Goal: Task Accomplishment & Management: Complete application form

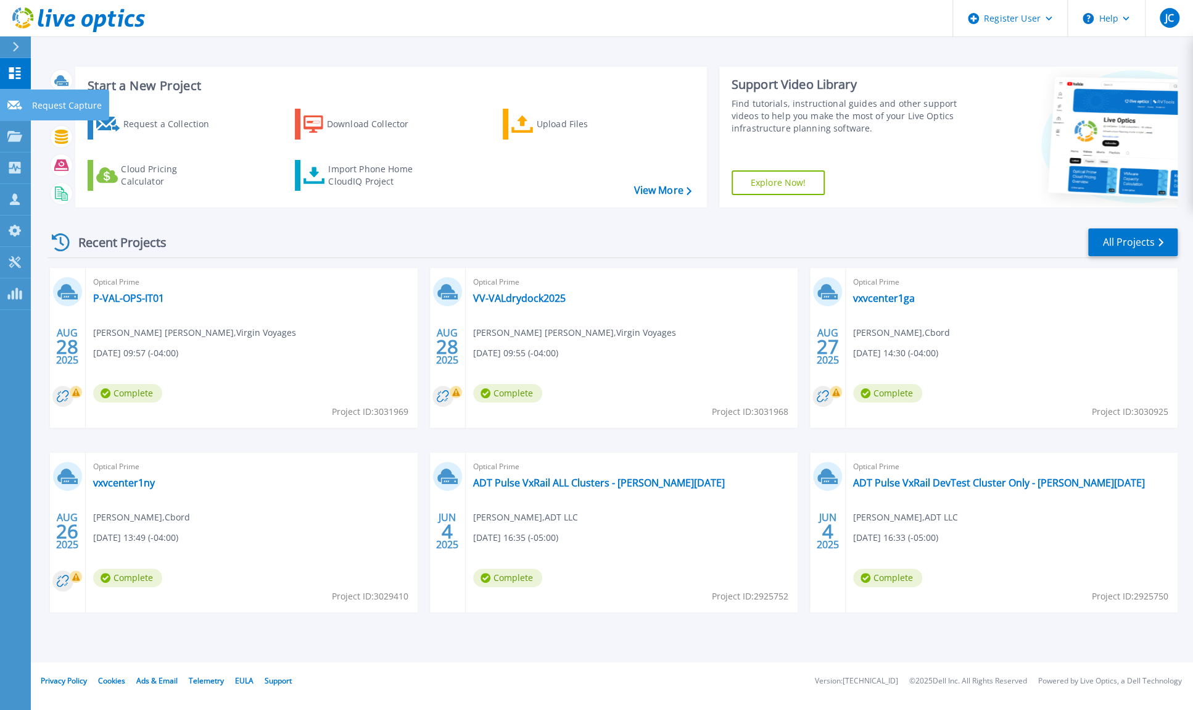
click at [57, 104] on p "Request Capture" at bounding box center [67, 105] width 70 height 32
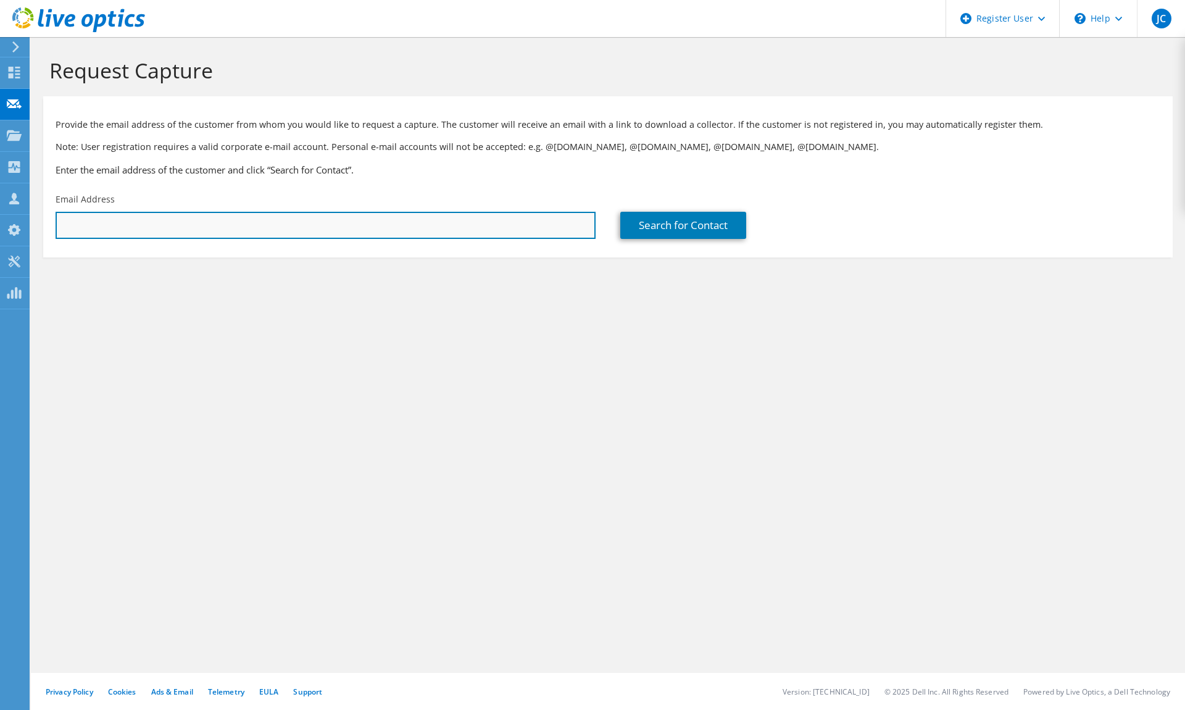
click at [315, 222] on input "text" at bounding box center [326, 225] width 540 height 27
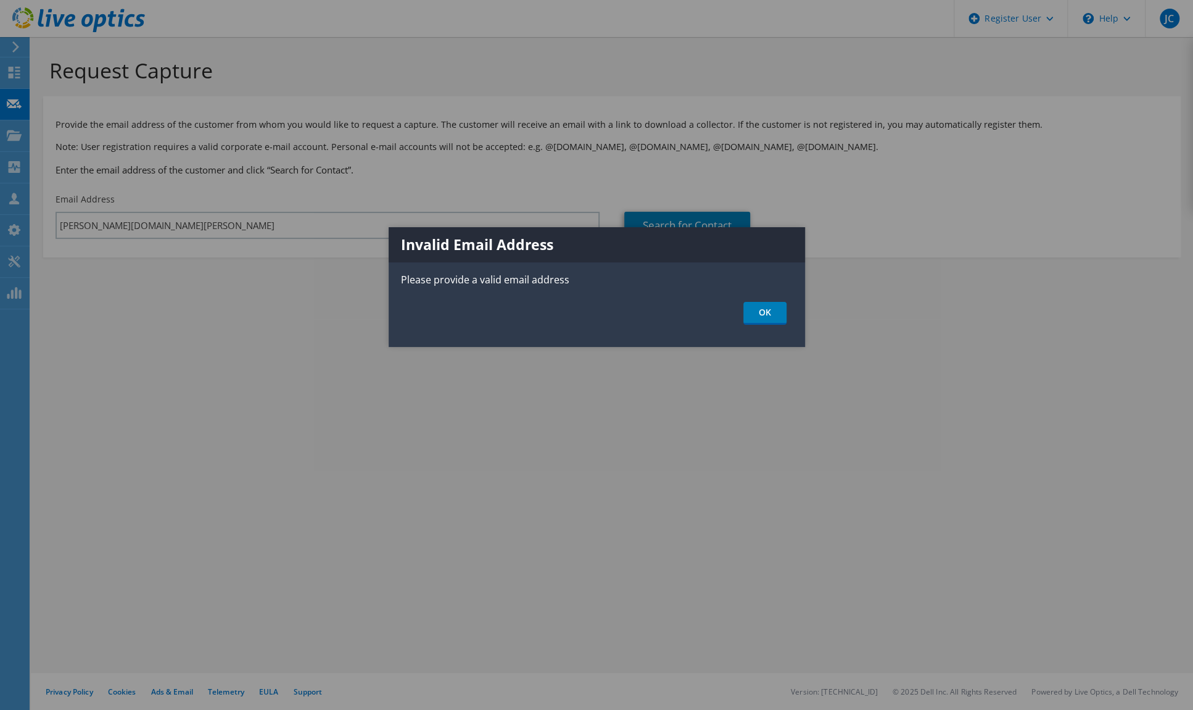
click at [214, 230] on div at bounding box center [596, 355] width 1193 height 710
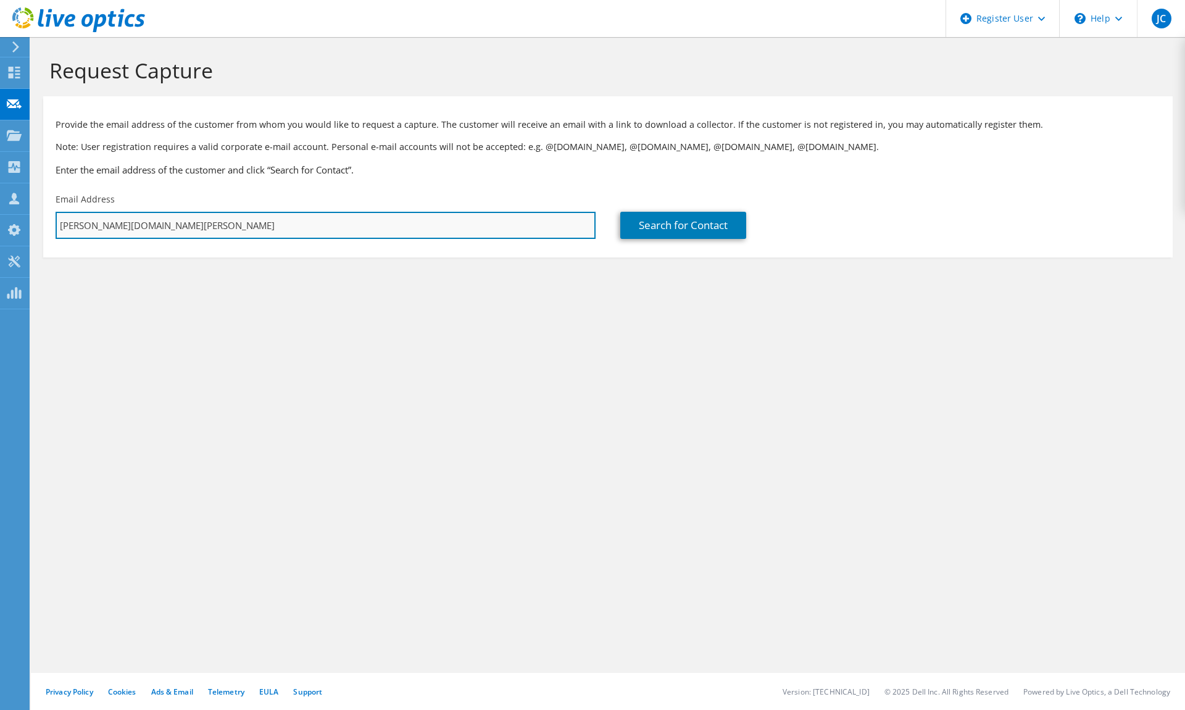
click at [228, 235] on input "[PERSON_NAME][DOMAIN_NAME][PERSON_NAME]" at bounding box center [326, 225] width 540 height 27
type input "[PERSON_NAME].[PERSON_NAME].@[DOMAIN_NAME]"
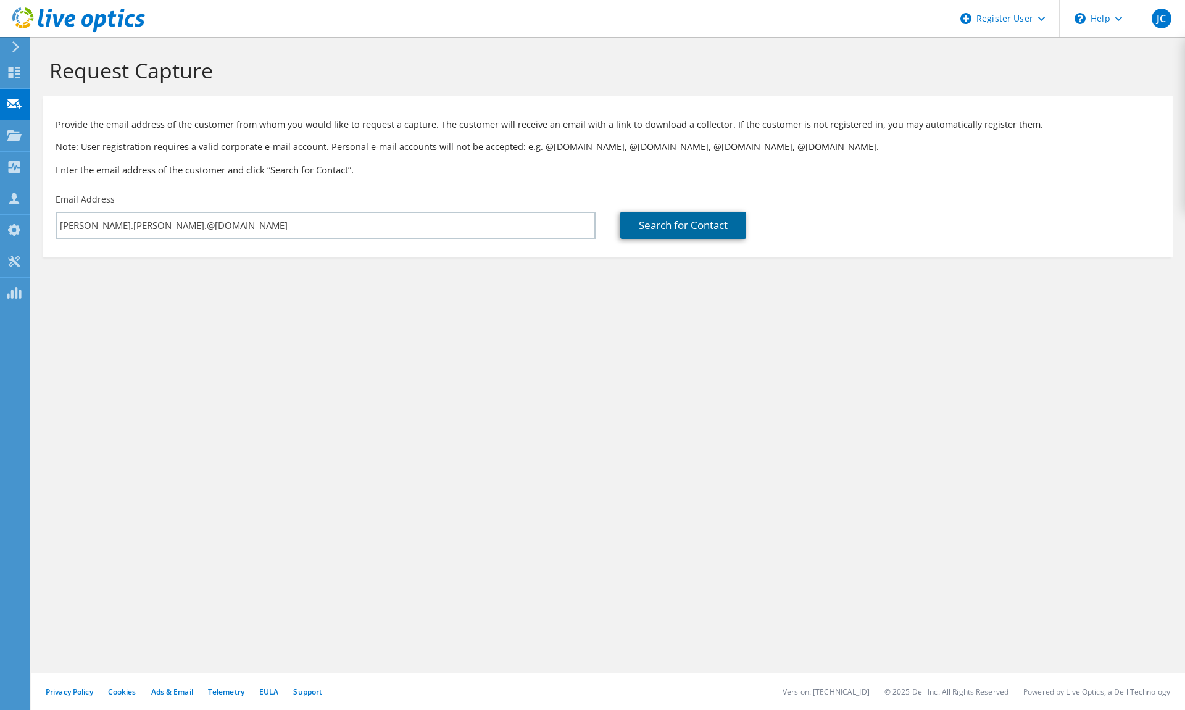
click at [703, 229] on link "Search for Contact" at bounding box center [683, 225] width 126 height 27
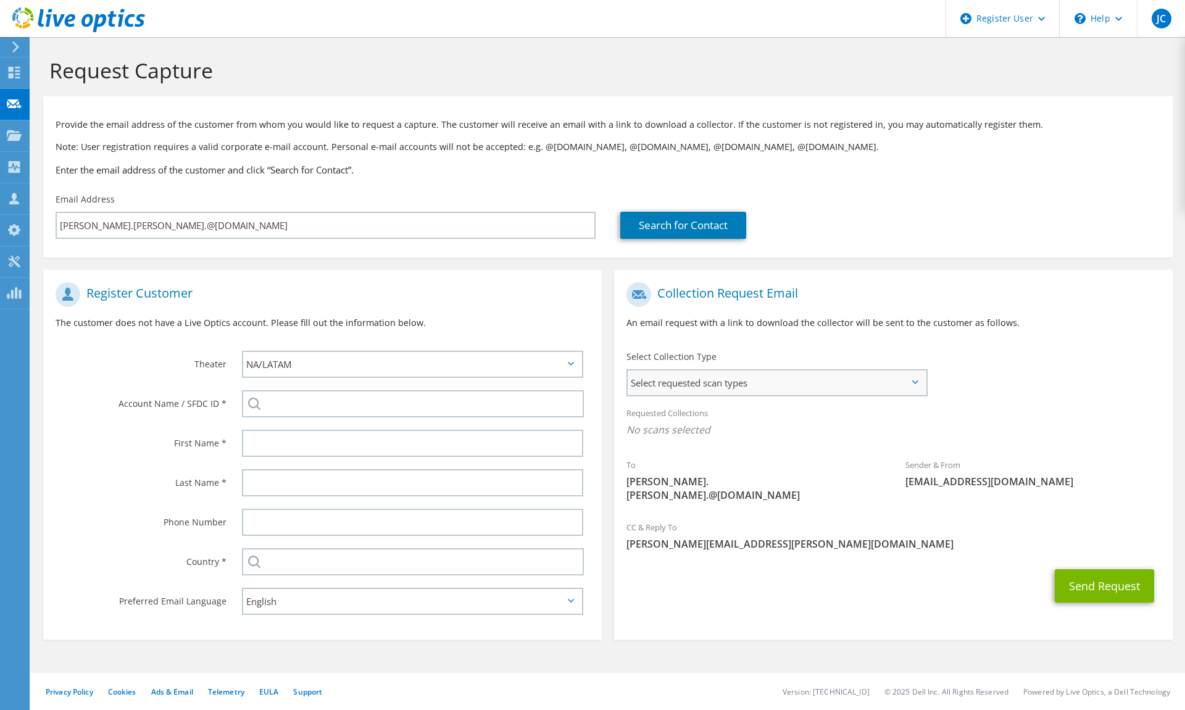
click at [857, 393] on span "Select requested scan types" at bounding box center [777, 382] width 298 height 25
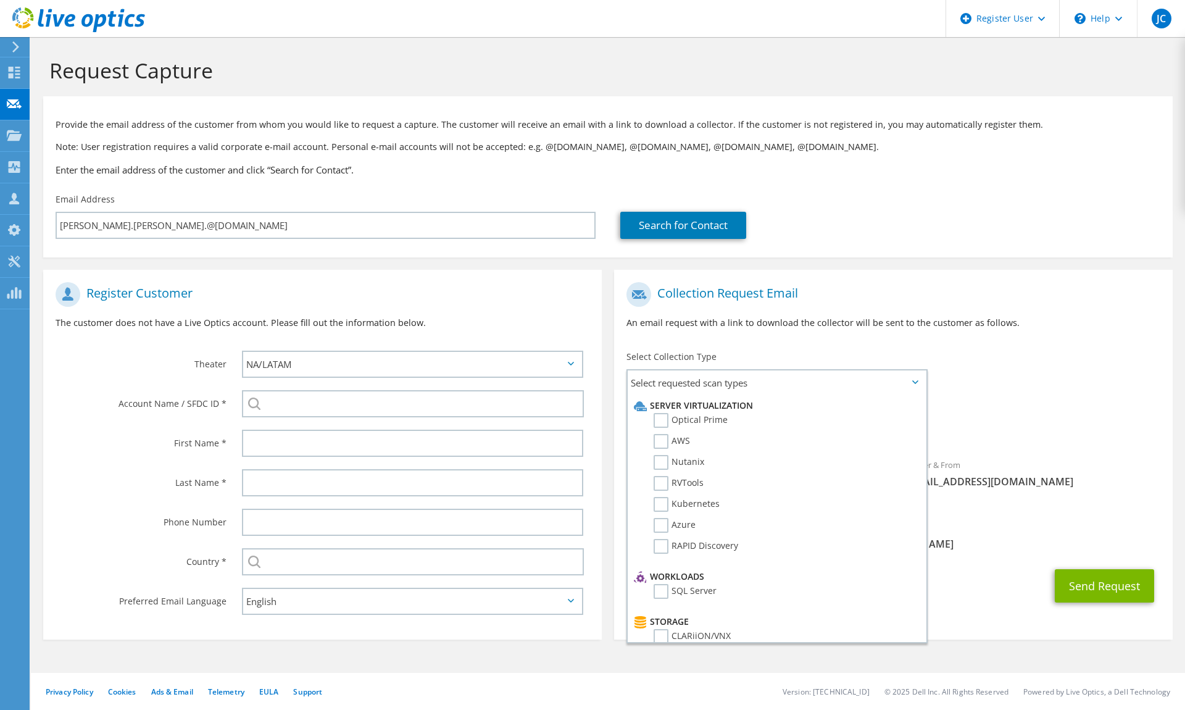
click at [857, 178] on div "Provide the email address of the customer from whom you would like to request a…" at bounding box center [607, 144] width 1129 height 85
